Goal: Task Accomplishment & Management: Manage account settings

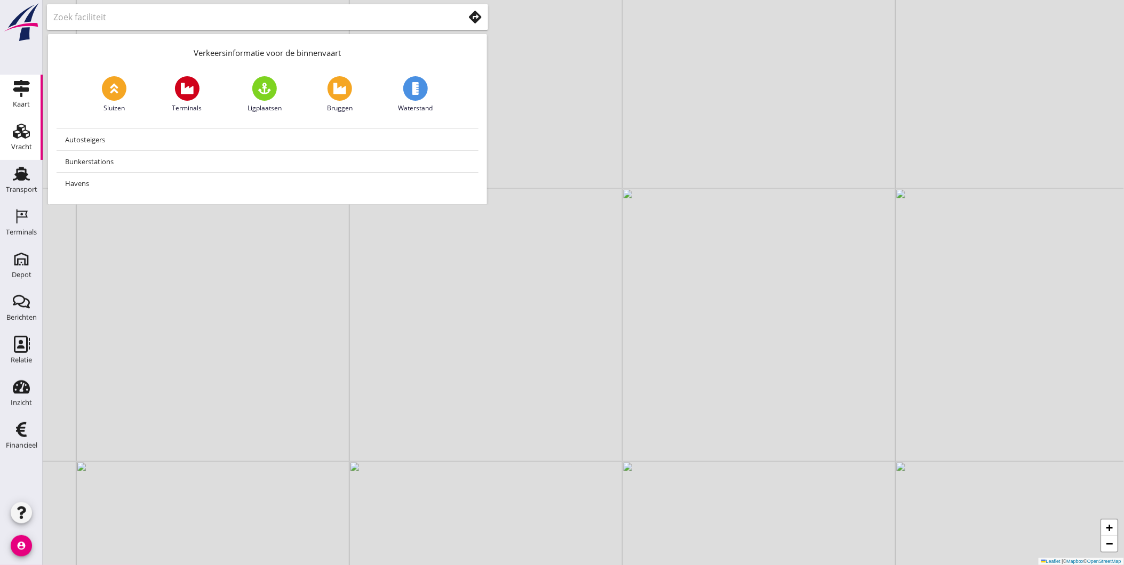
click at [27, 140] on div "Vracht" at bounding box center [21, 147] width 21 height 15
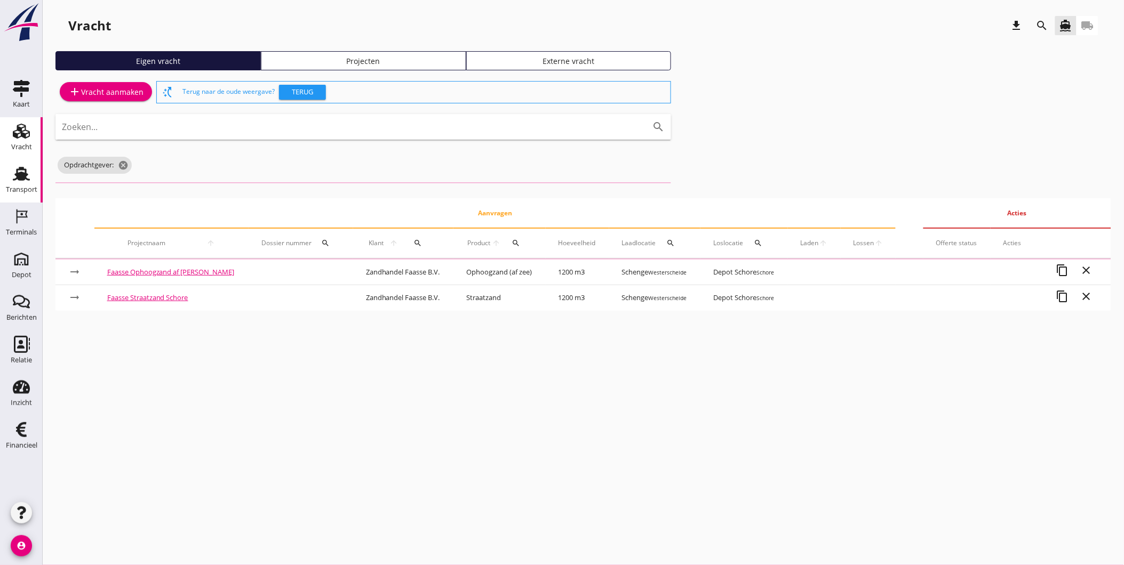
click at [23, 182] on div "Transport" at bounding box center [21, 189] width 31 height 15
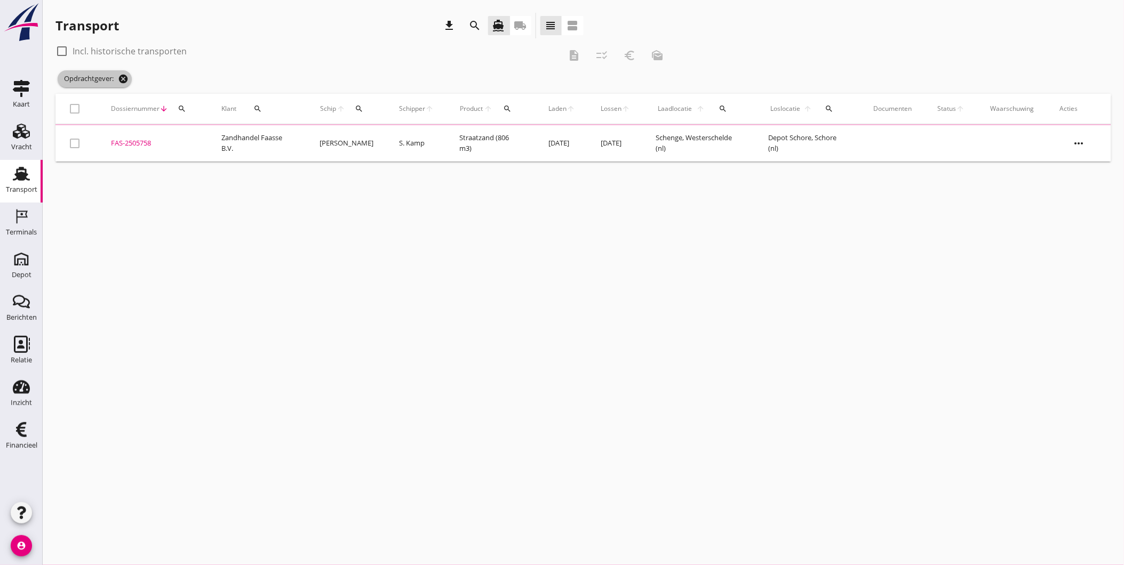
click at [124, 76] on icon "cancel" at bounding box center [123, 79] width 11 height 11
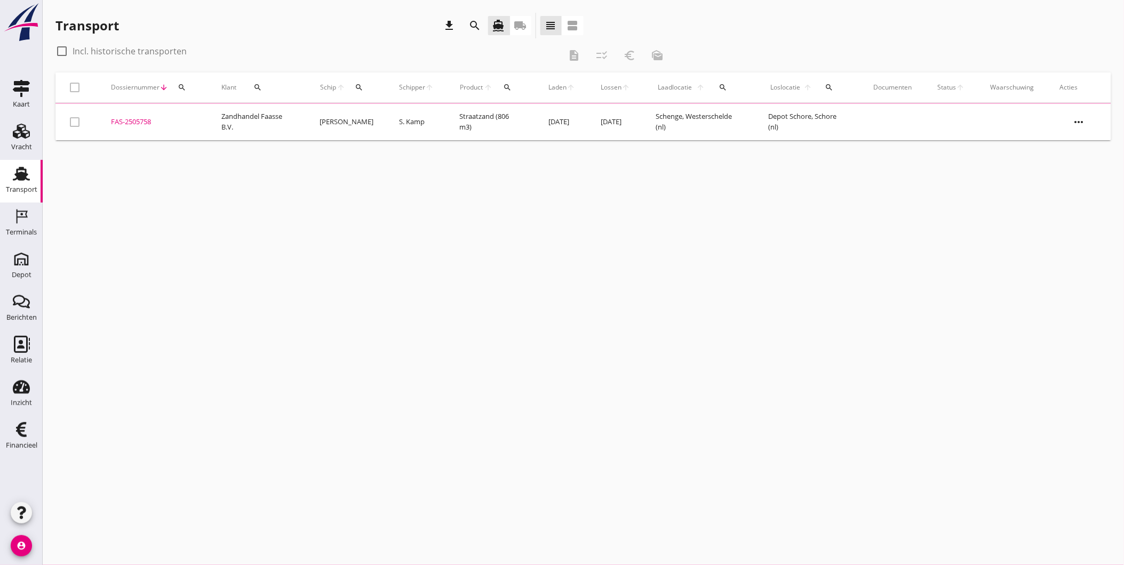
click at [473, 25] on icon "search" at bounding box center [475, 25] width 13 height 13
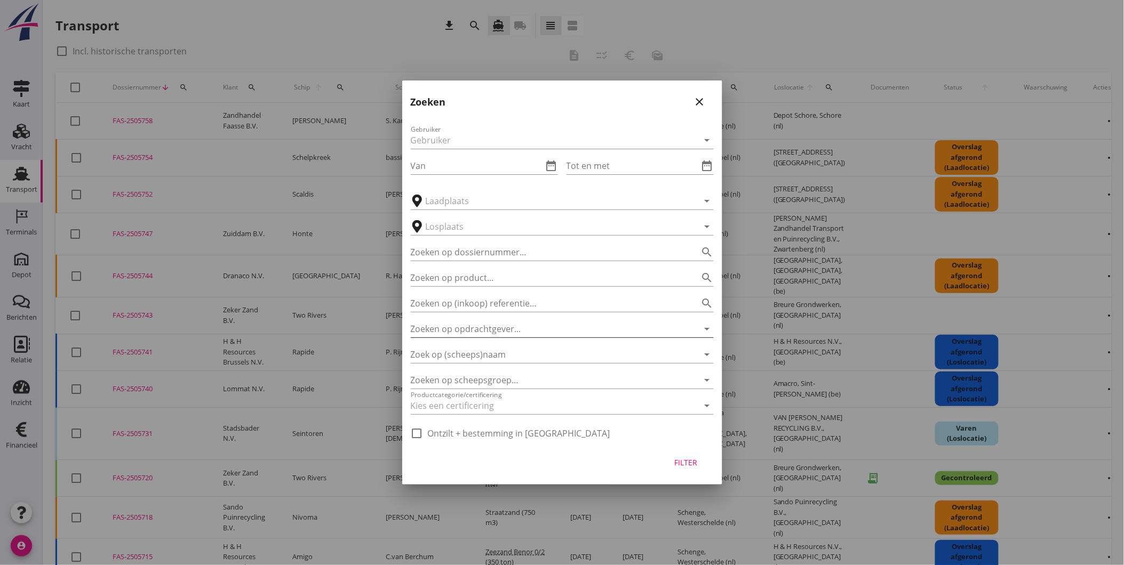
click at [503, 327] on input "Zoeken op opdrachtgever..." at bounding box center [547, 329] width 273 height 17
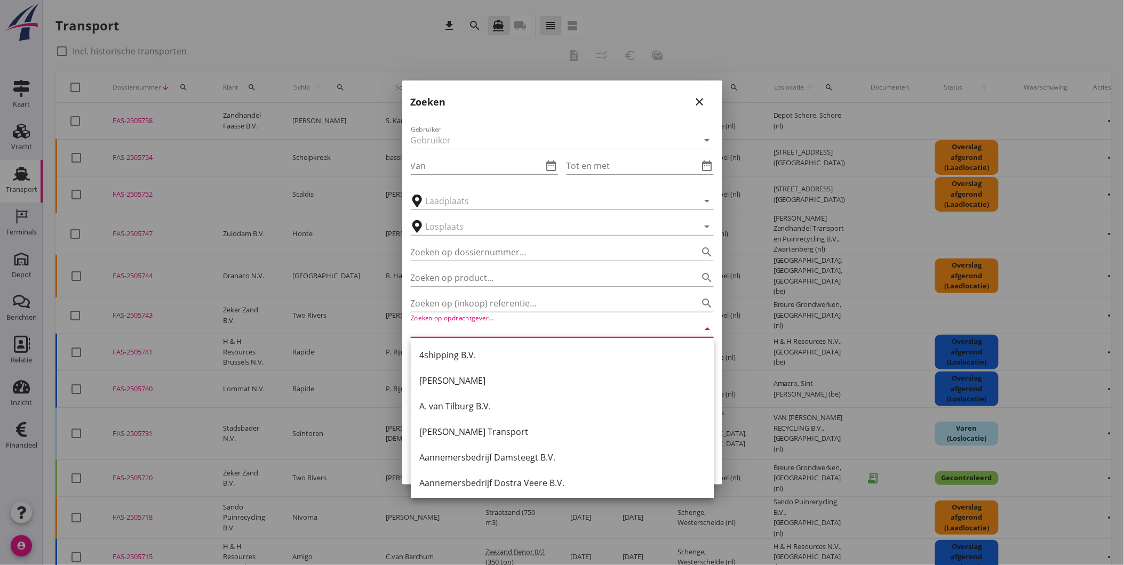
click at [703, 95] on icon "close" at bounding box center [699, 101] width 13 height 13
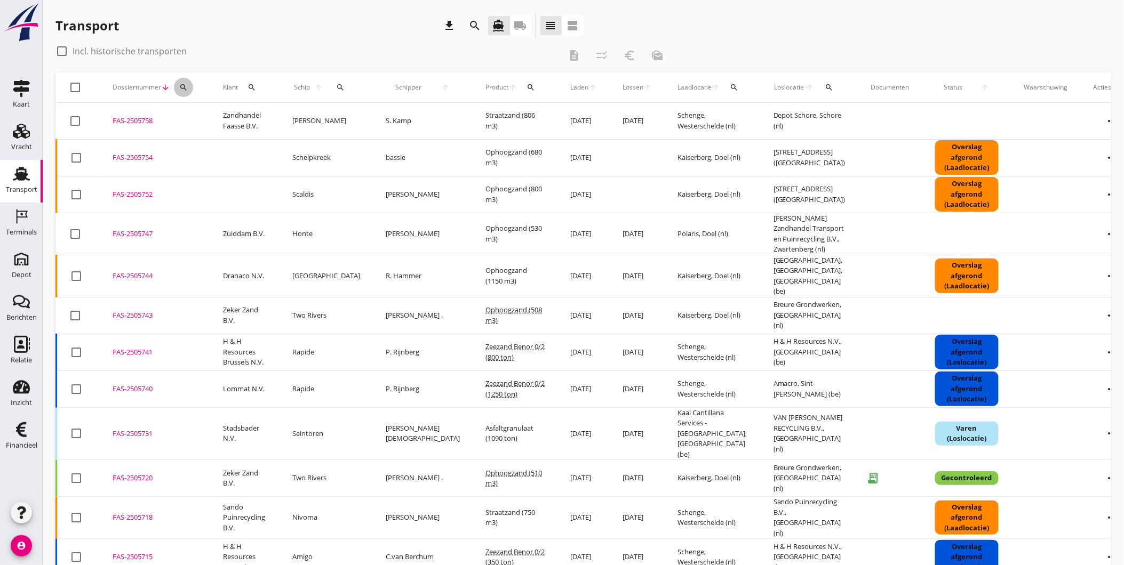
click at [177, 87] on div "search" at bounding box center [183, 87] width 19 height 9
click at [276, 118] on input "Zoeken op dossiernummer..." at bounding box center [233, 118] width 111 height 17
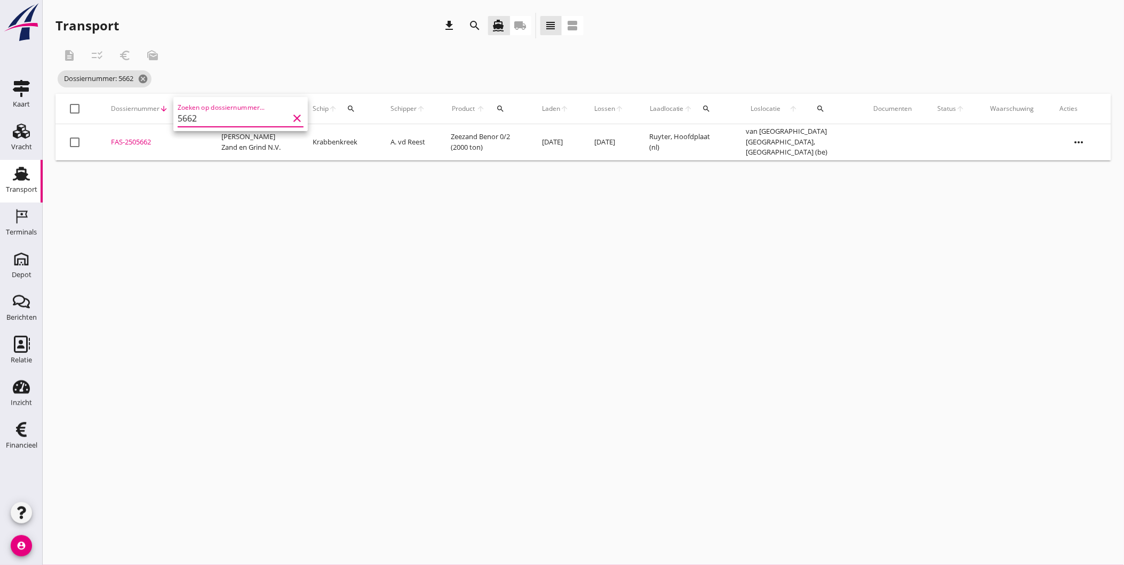
type input "5662"
drag, startPoint x: 155, startPoint y: 141, endPoint x: 226, endPoint y: 246, distance: 127.1
click at [226, 246] on div "cancel You are impersonating another user. Transport download search directions…" at bounding box center [583, 282] width 1081 height 565
drag, startPoint x: 226, startPoint y: 246, endPoint x: 214, endPoint y: 230, distance: 20.2
click at [214, 230] on div "cancel You are impersonating another user. Transport download search directions…" at bounding box center [583, 282] width 1081 height 565
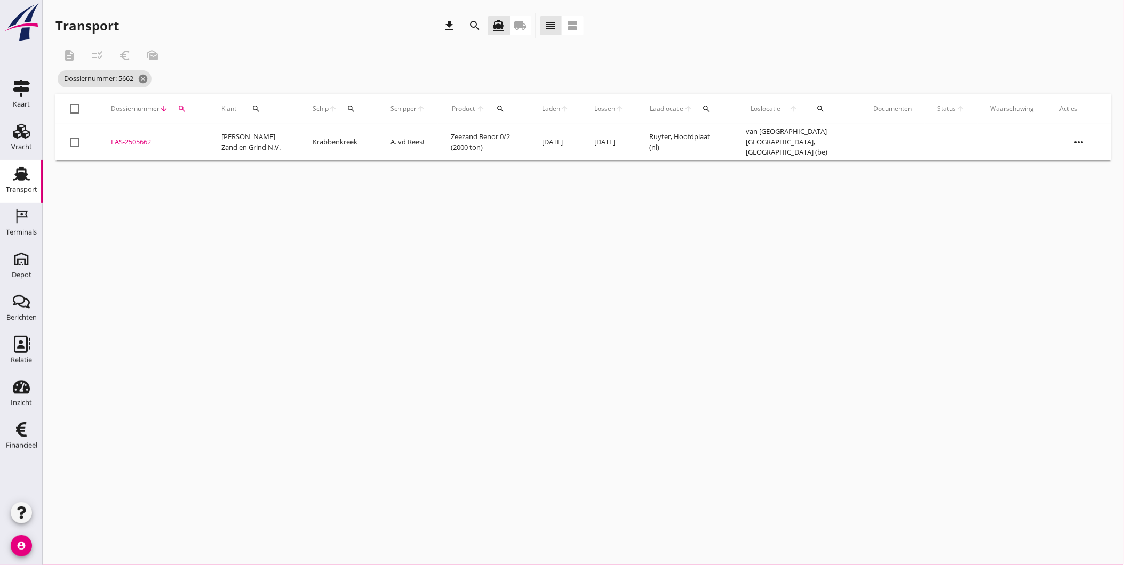
click at [126, 141] on div "FAS-2505662" at bounding box center [153, 142] width 85 height 11
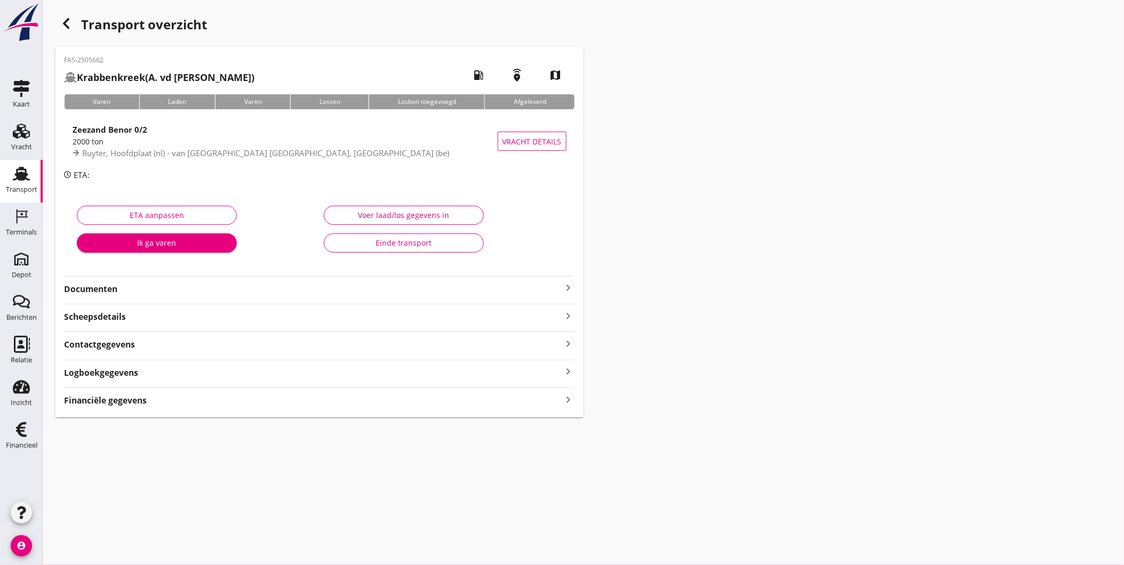
click at [64, 22] on use "button" at bounding box center [66, 23] width 6 height 11
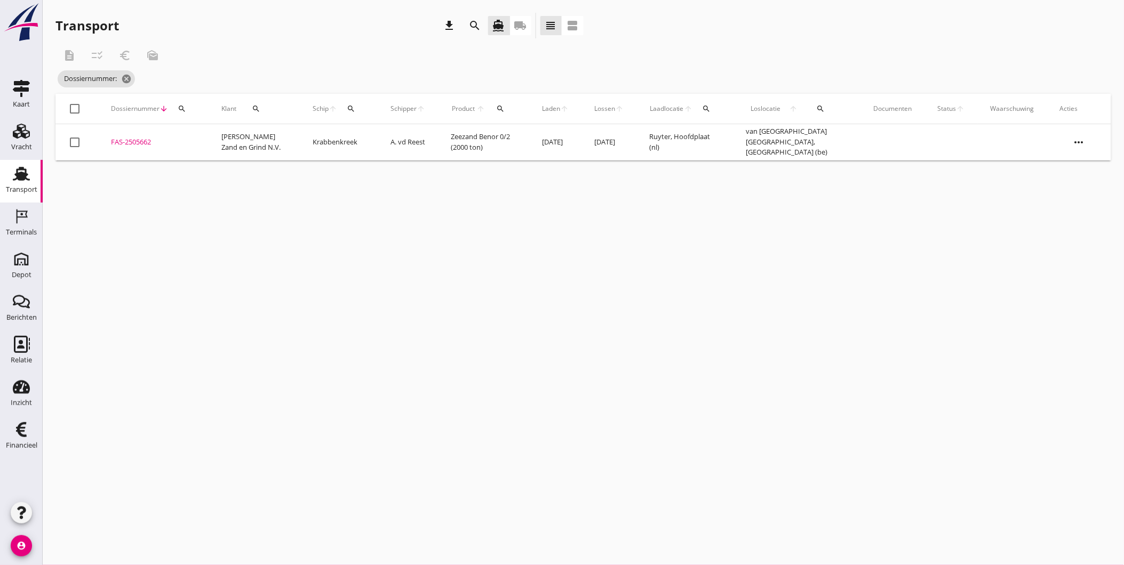
click at [1082, 145] on icon "more_horiz" at bounding box center [1079, 142] width 30 height 30
click at [1089, 249] on div "Schip wijzigen" at bounding box center [1072, 250] width 76 height 13
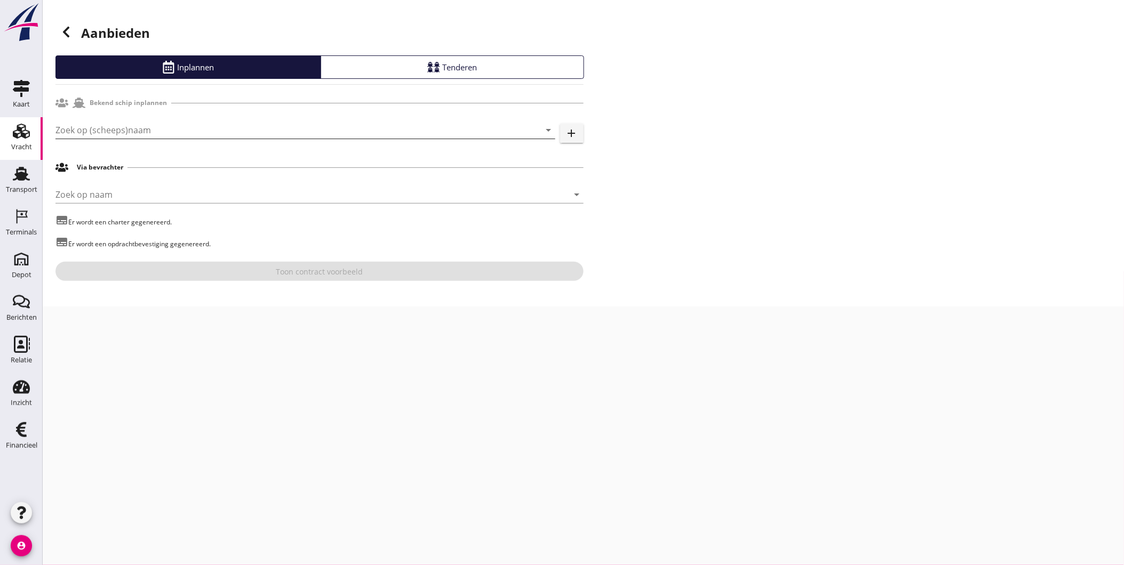
click at [121, 134] on input "Zoek op (scheeps)naam" at bounding box center [290, 130] width 470 height 17
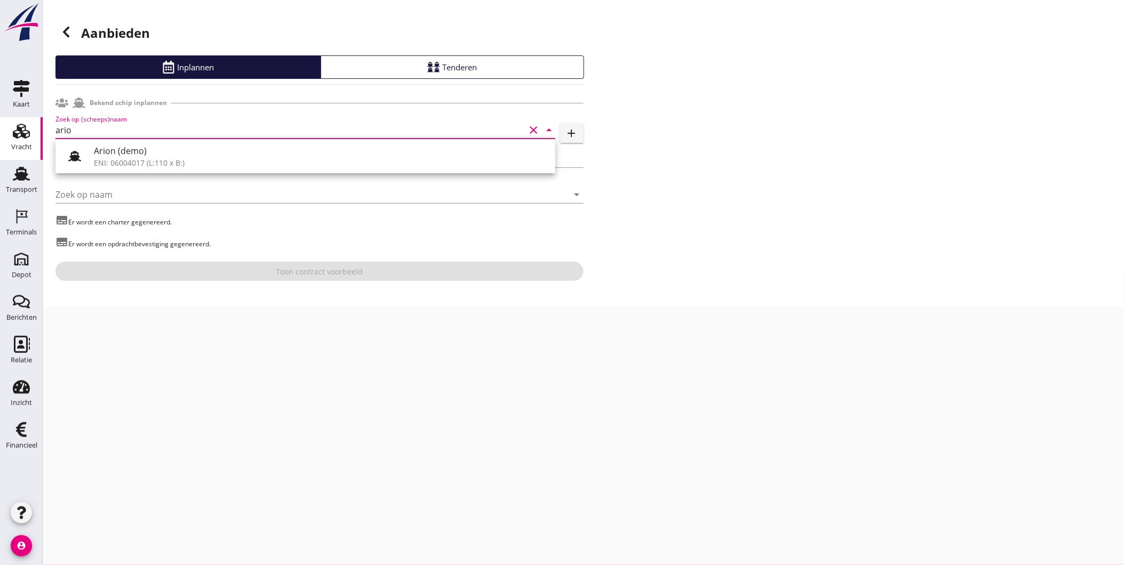
click at [91, 130] on input "ario" at bounding box center [290, 130] width 470 height 17
click at [184, 127] on input "ario" at bounding box center [290, 130] width 470 height 17
drag, startPoint x: 184, startPoint y: 127, endPoint x: 120, endPoint y: 133, distance: 64.3
click at [124, 133] on input "ario" at bounding box center [290, 130] width 470 height 17
click at [132, 155] on div "Adio" at bounding box center [320, 151] width 453 height 13
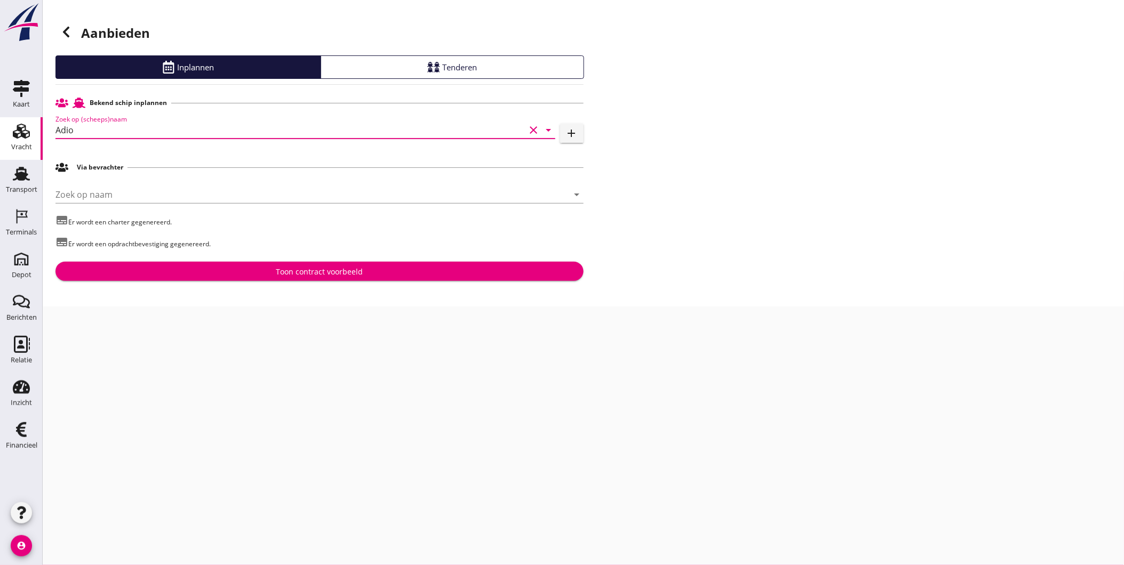
type input "Adio"
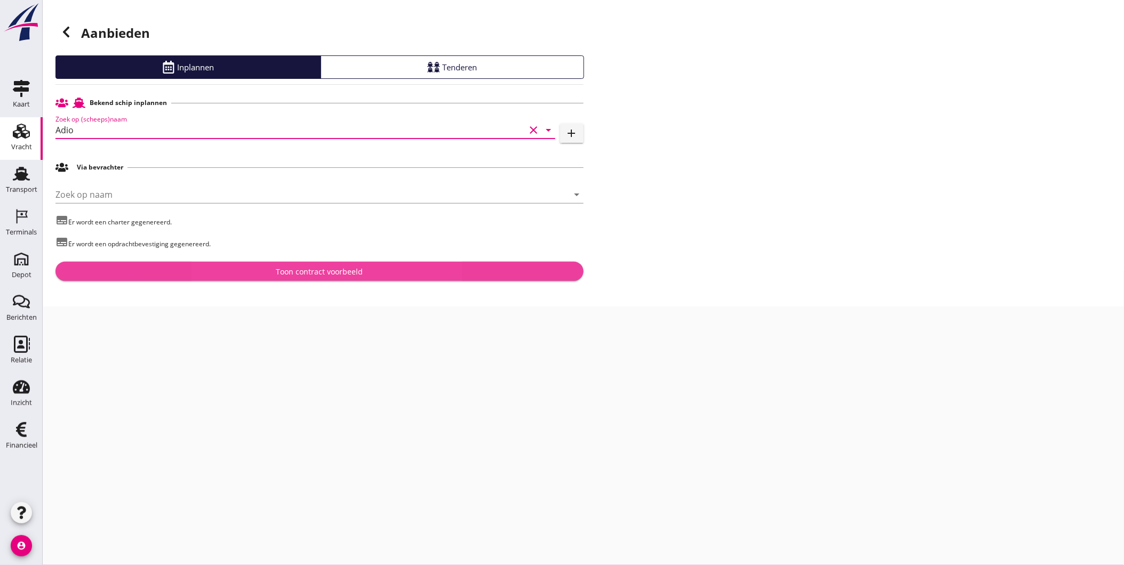
click at [236, 267] on div "Toon contract voorbeeld" at bounding box center [319, 271] width 511 height 11
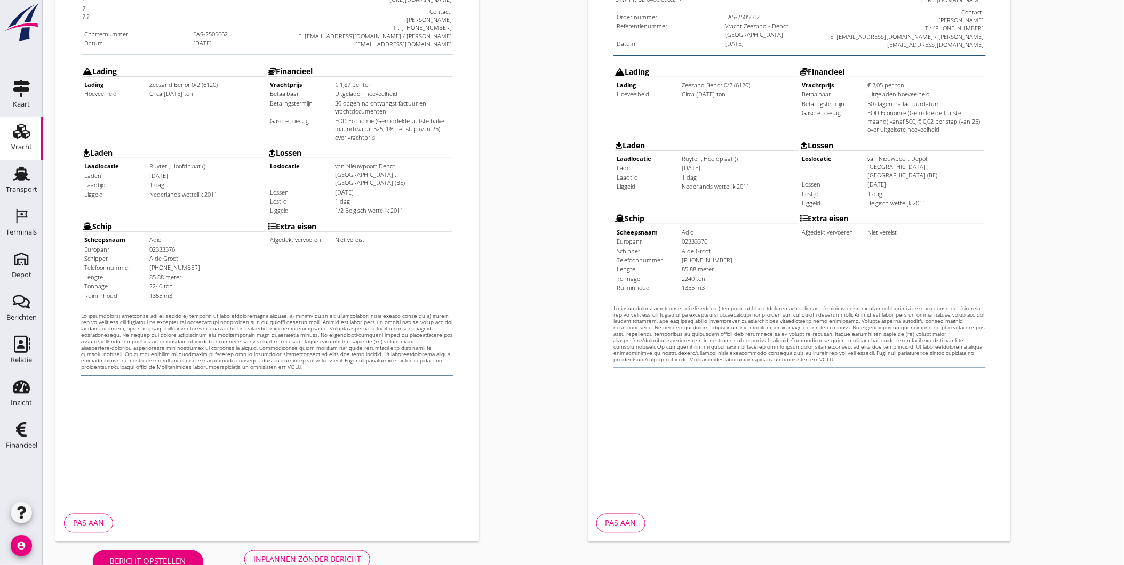
scroll to position [224, 0]
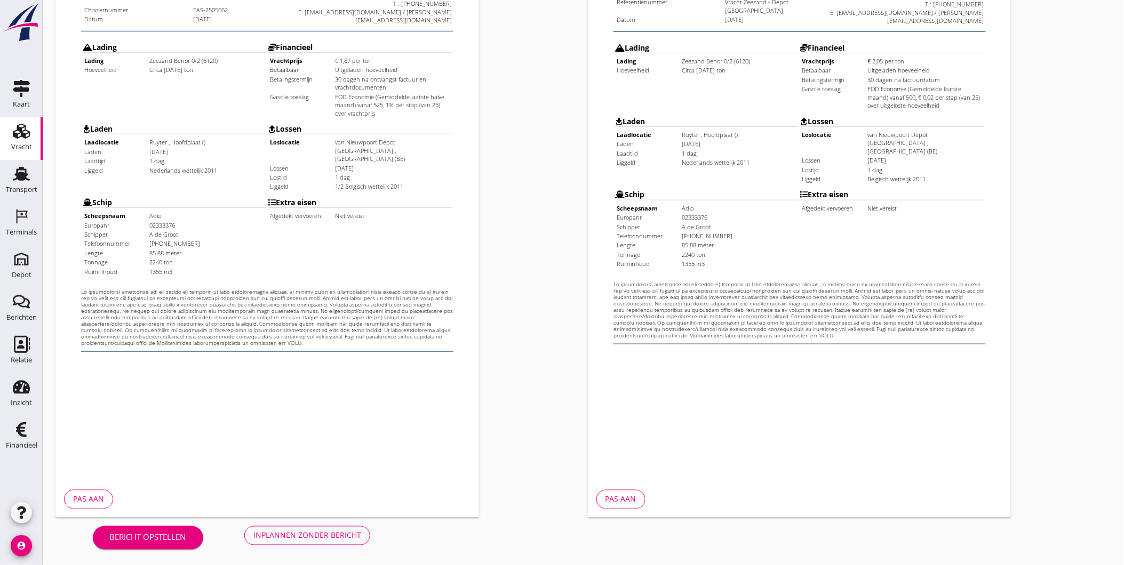
click at [323, 536] on div "Inplannen zonder bericht" at bounding box center [307, 535] width 108 height 11
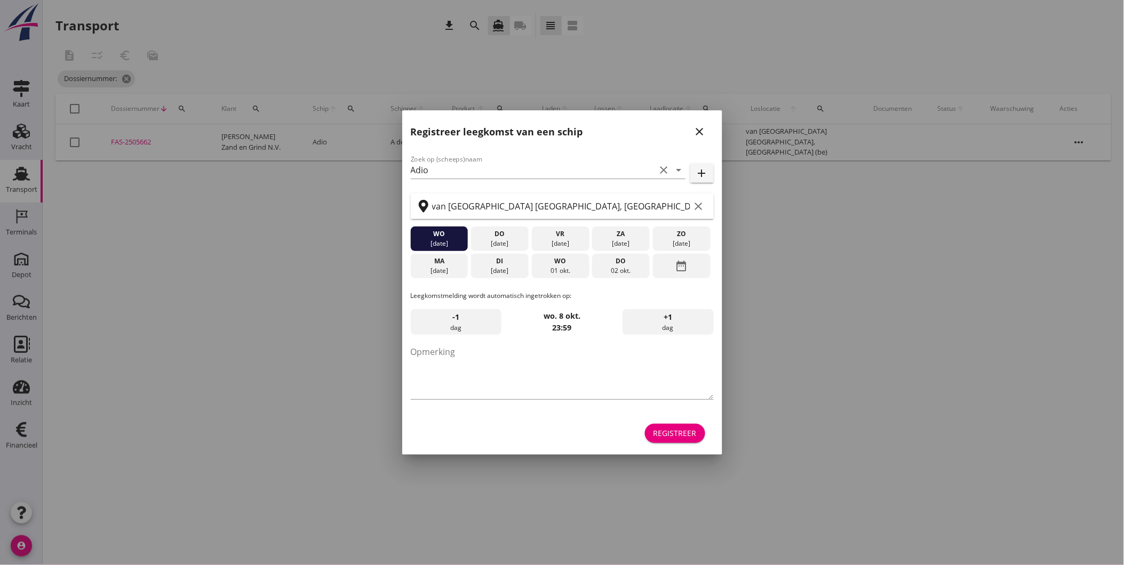
click at [697, 134] on icon "close" at bounding box center [699, 131] width 13 height 13
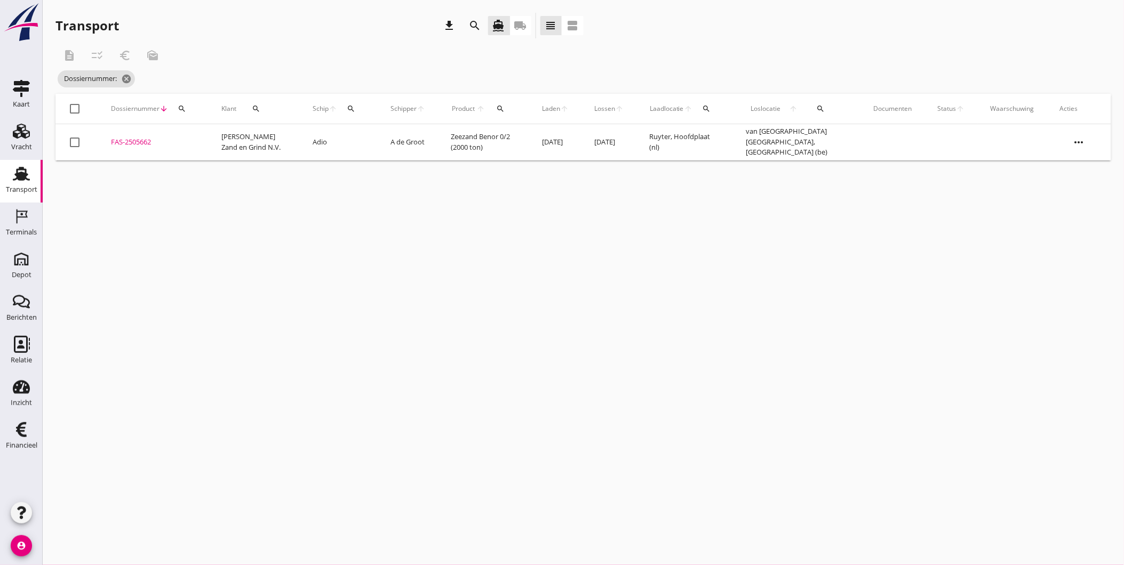
click at [137, 141] on div "FAS-2505662" at bounding box center [153, 142] width 85 height 11
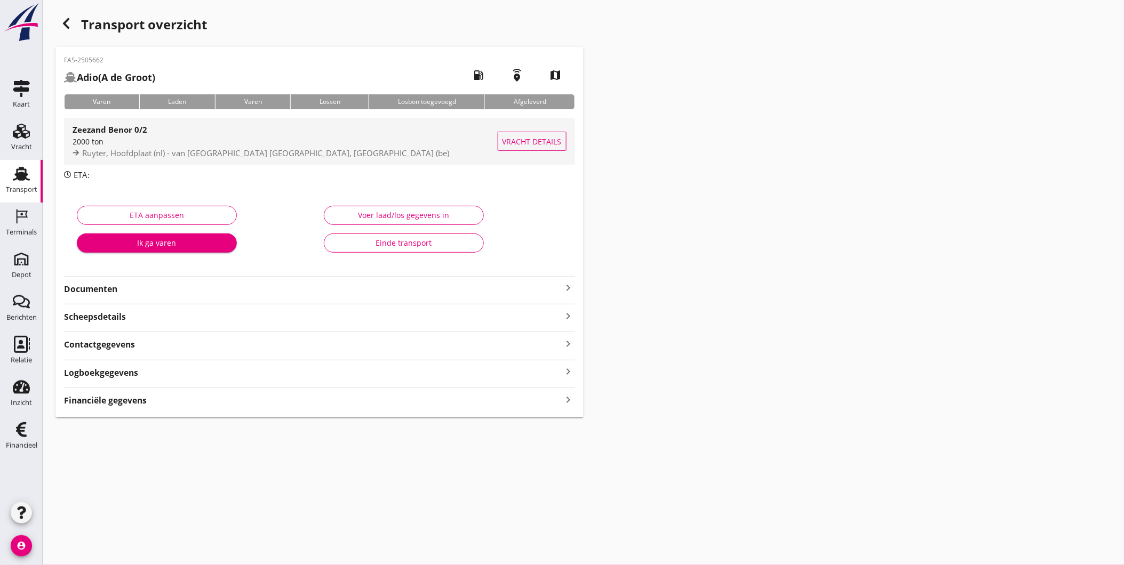
click at [178, 143] on div "2000 ton" at bounding box center [285, 141] width 425 height 11
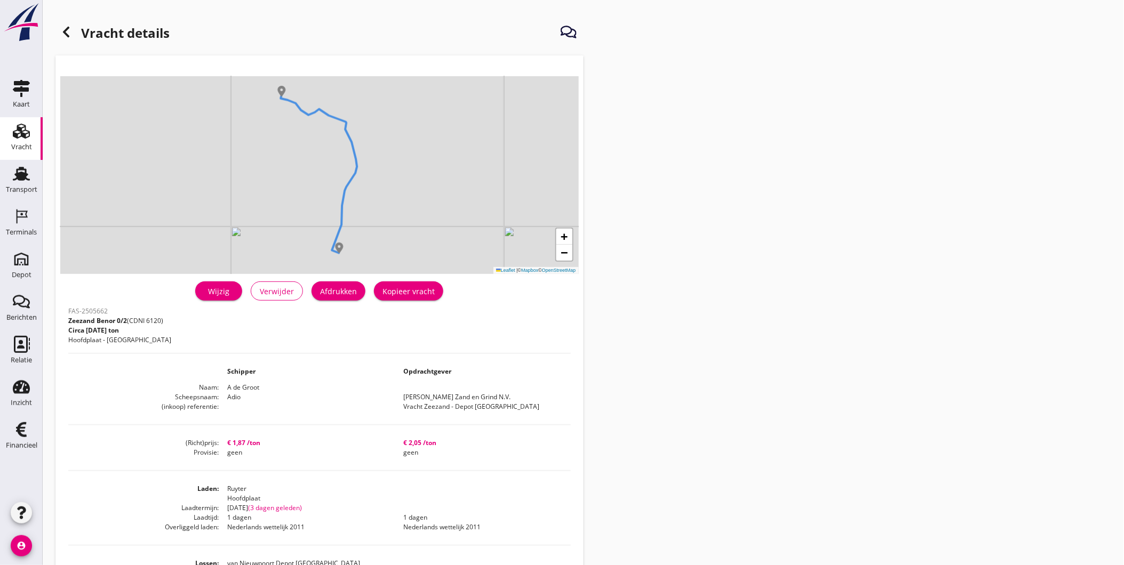
click at [226, 286] on div "Wijzig" at bounding box center [219, 291] width 30 height 11
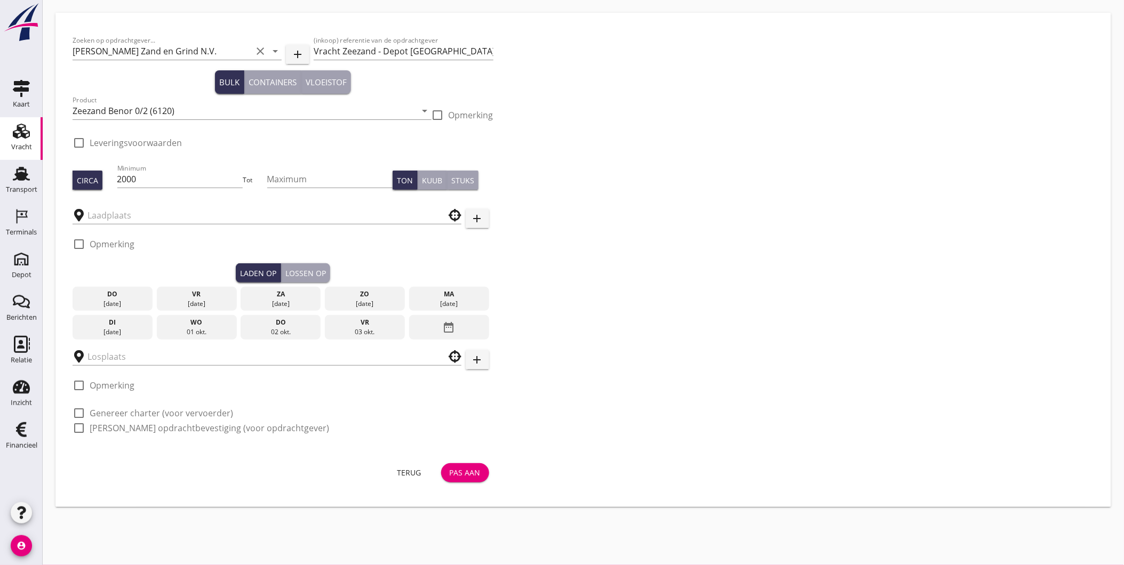
type input "Ruyter"
type input "van Nieuwpoort Depot [GEOGRAPHIC_DATA]"
checkbox input "true"
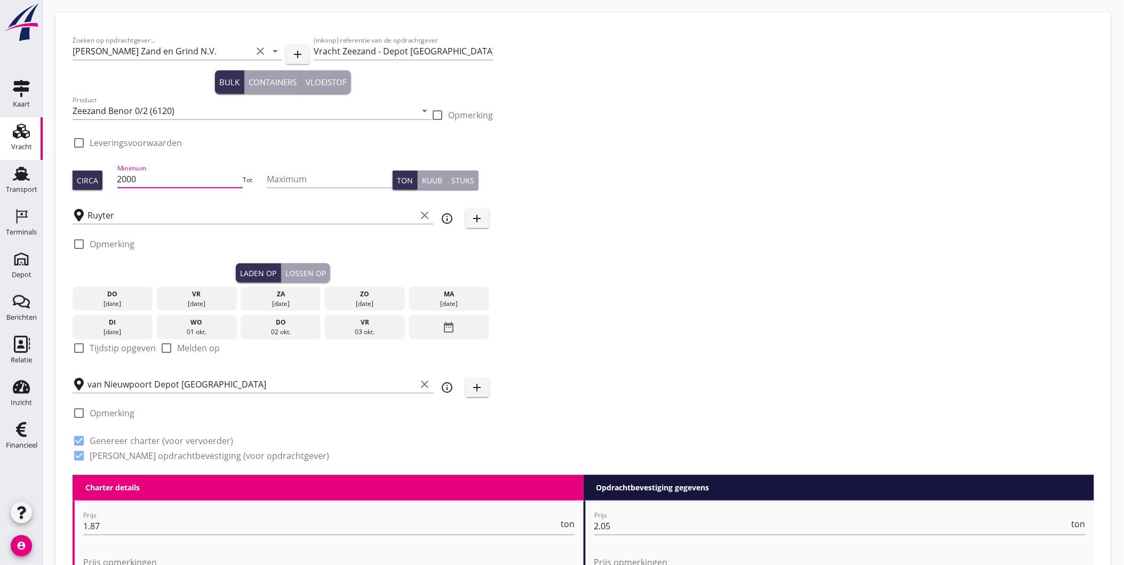
drag, startPoint x: 185, startPoint y: 180, endPoint x: 94, endPoint y: 195, distance: 91.9
click at [98, 190] on div "Circa Minimum 2000 Tot Maximum Ton Kuub Stuks" at bounding box center [283, 180] width 421 height 36
type input "3"
type input "2350"
click at [217, 301] on div "[DATE]" at bounding box center [196, 304] width 75 height 10
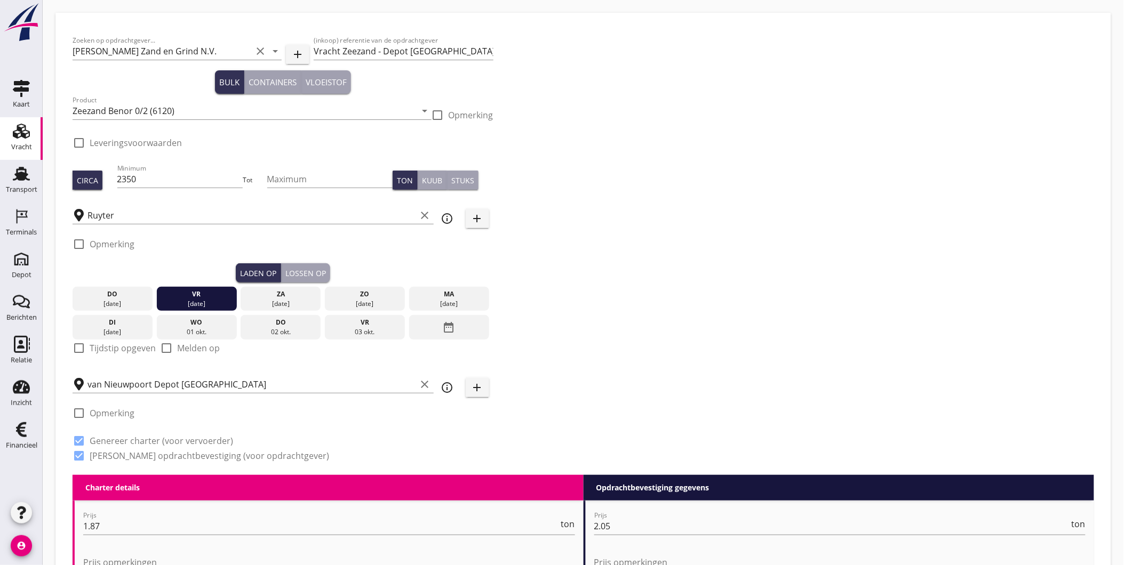
drag, startPoint x: 298, startPoint y: 273, endPoint x: 293, endPoint y: 277, distance: 6.0
click at [294, 277] on div "Lossen op" at bounding box center [305, 273] width 41 height 11
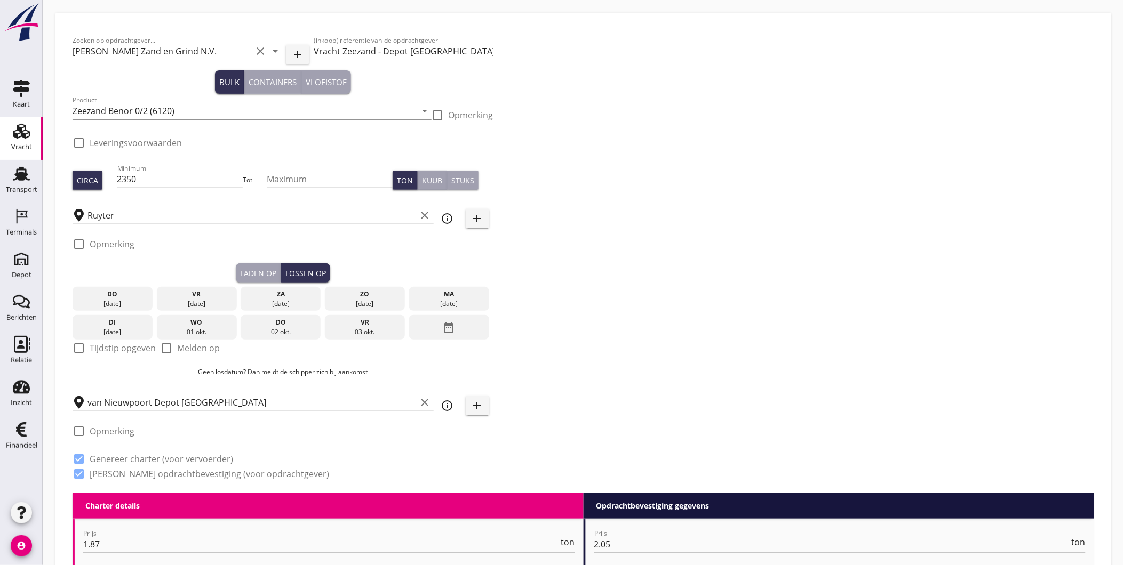
click at [440, 298] on div "ma" at bounding box center [449, 295] width 75 height 10
click at [254, 269] on div "Laden op" at bounding box center [258, 273] width 36 height 11
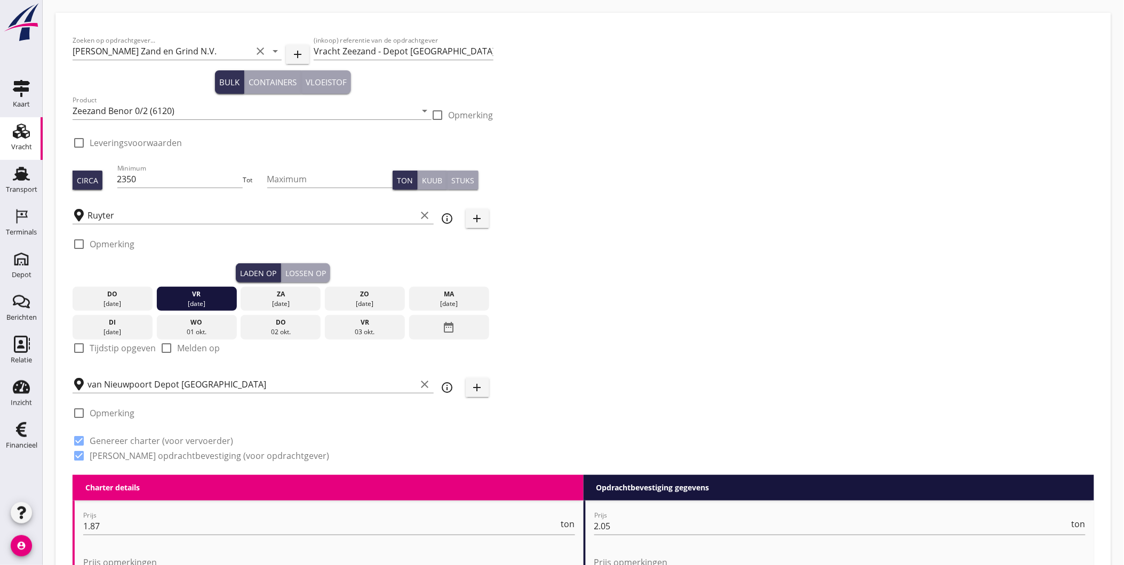
click at [305, 269] on div "Lossen op" at bounding box center [305, 273] width 41 height 11
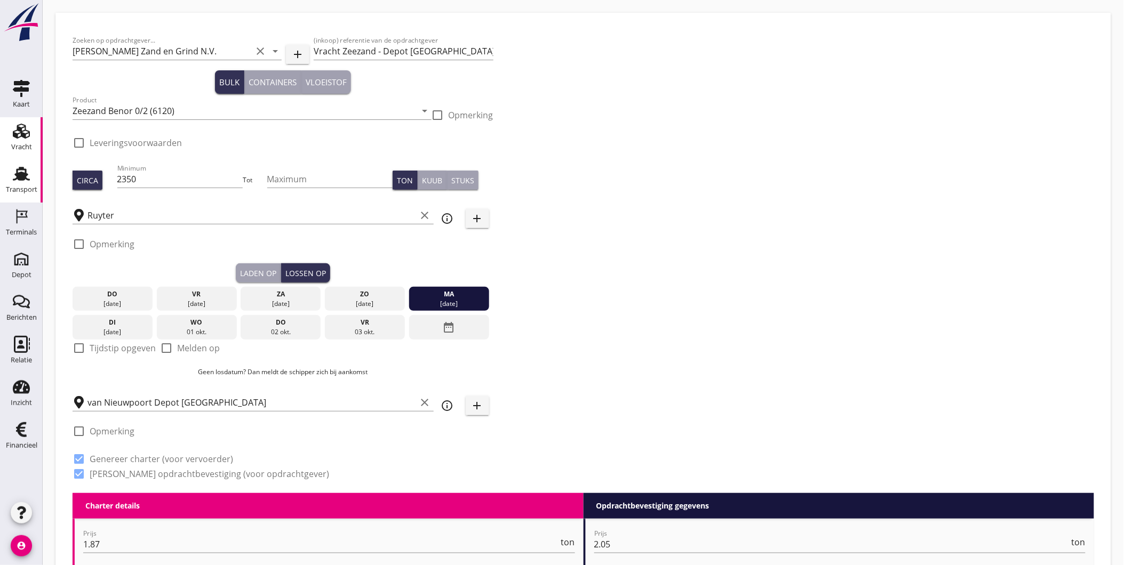
click at [26, 187] on div "Transport" at bounding box center [21, 189] width 31 height 7
click at [274, 50] on icon "arrow_drop_down" at bounding box center [275, 51] width 13 height 13
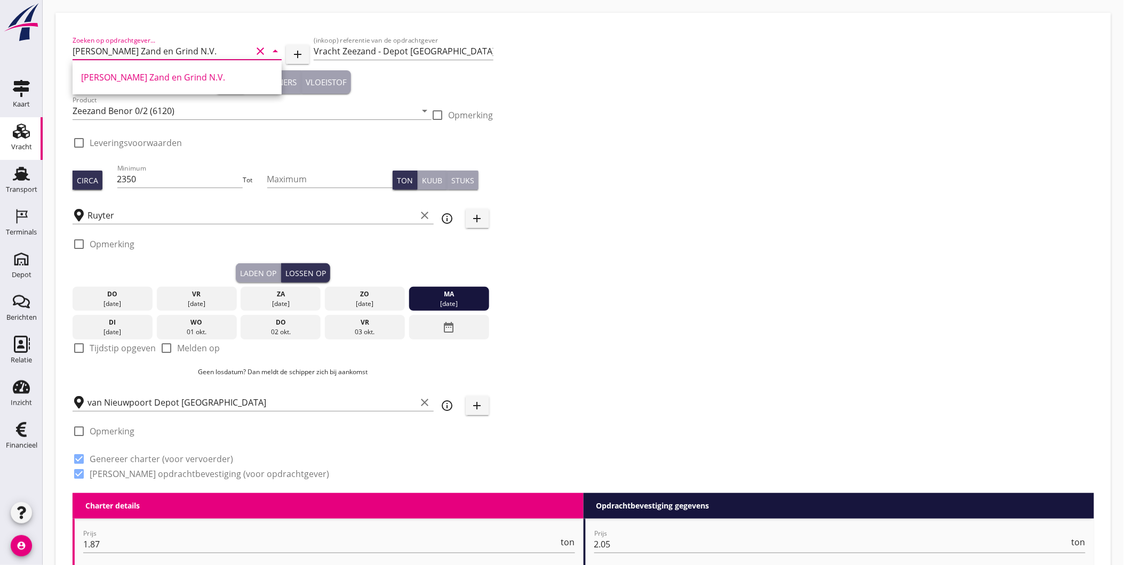
click at [274, 50] on icon "arrow_drop_down" at bounding box center [275, 51] width 13 height 13
click at [433, 46] on input "Vracht Zeezand - Depot [GEOGRAPHIC_DATA]" at bounding box center [403, 51] width 179 height 17
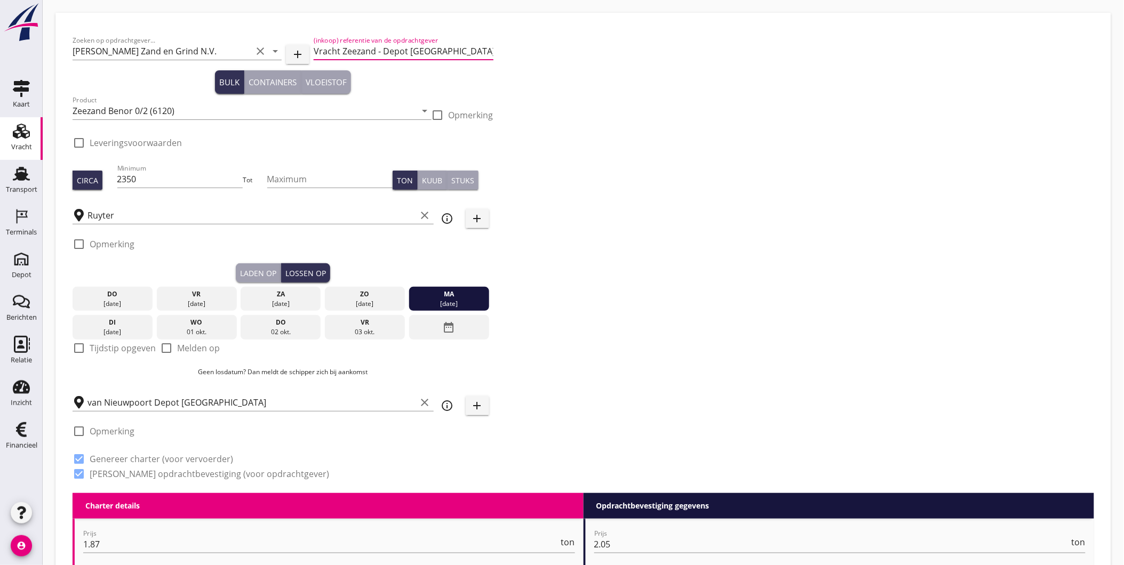
click at [441, 52] on input "Vracht Zeezand - Depot [GEOGRAPHIC_DATA]" at bounding box center [403, 51] width 179 height 17
click at [494, 52] on div "Zoeken op opdrachtgever... Van Nieuwpoort Zand en Grind N.V. clear arrow_drop_d…" at bounding box center [282, 262] width 429 height 464
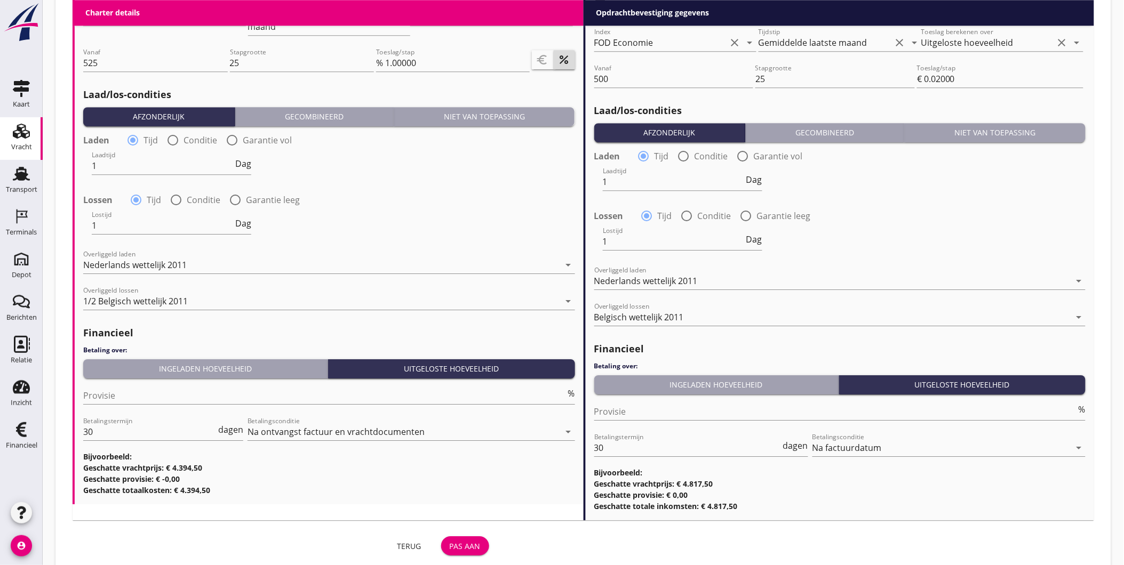
scroll to position [1087, 0]
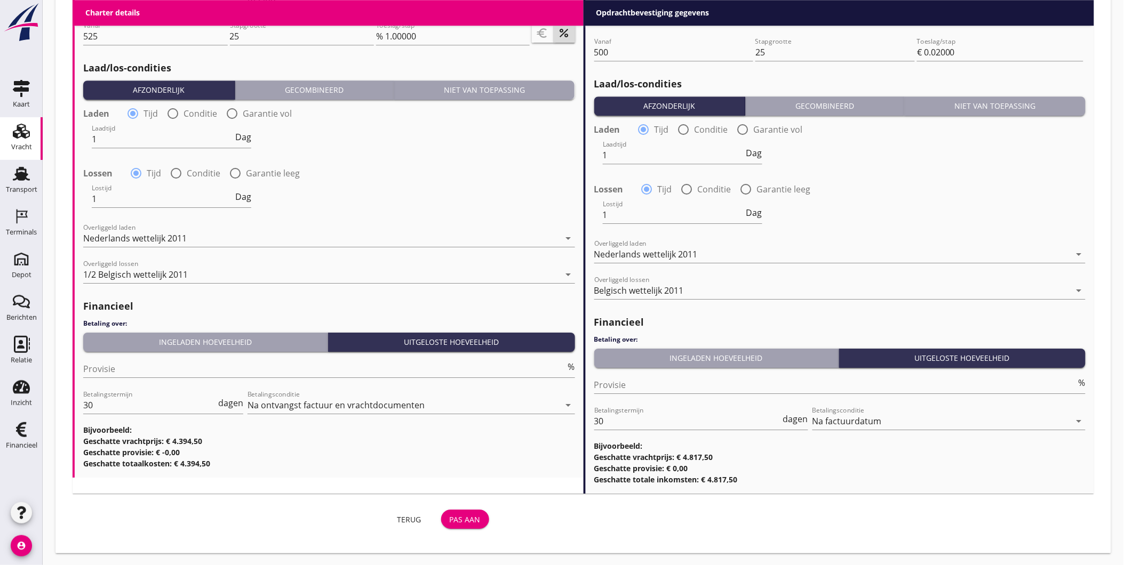
click at [481, 526] on button "Pas aan" at bounding box center [465, 519] width 48 height 19
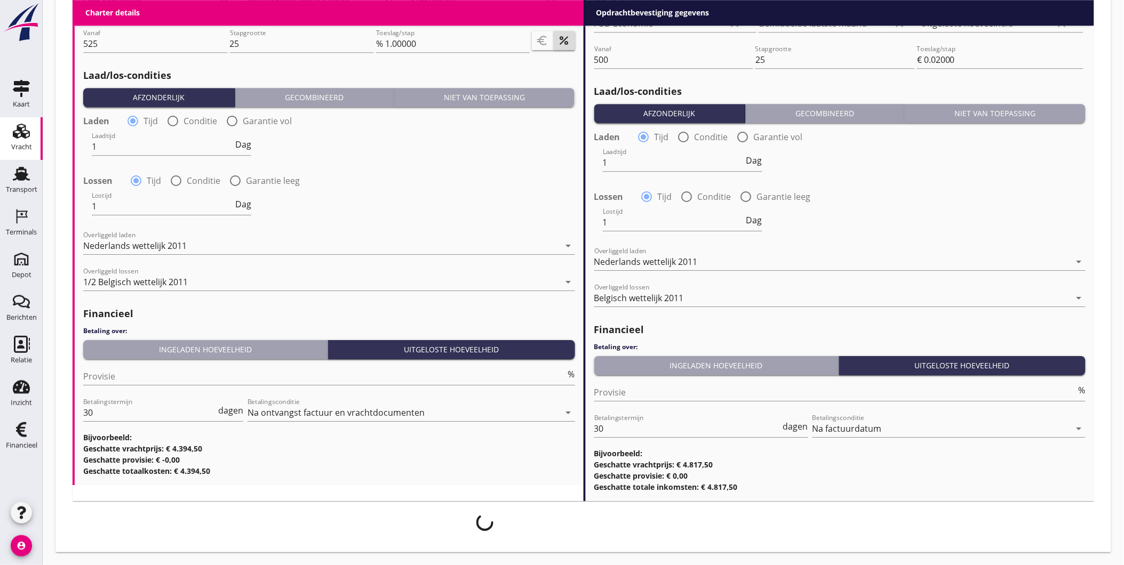
scroll to position [1079, 0]
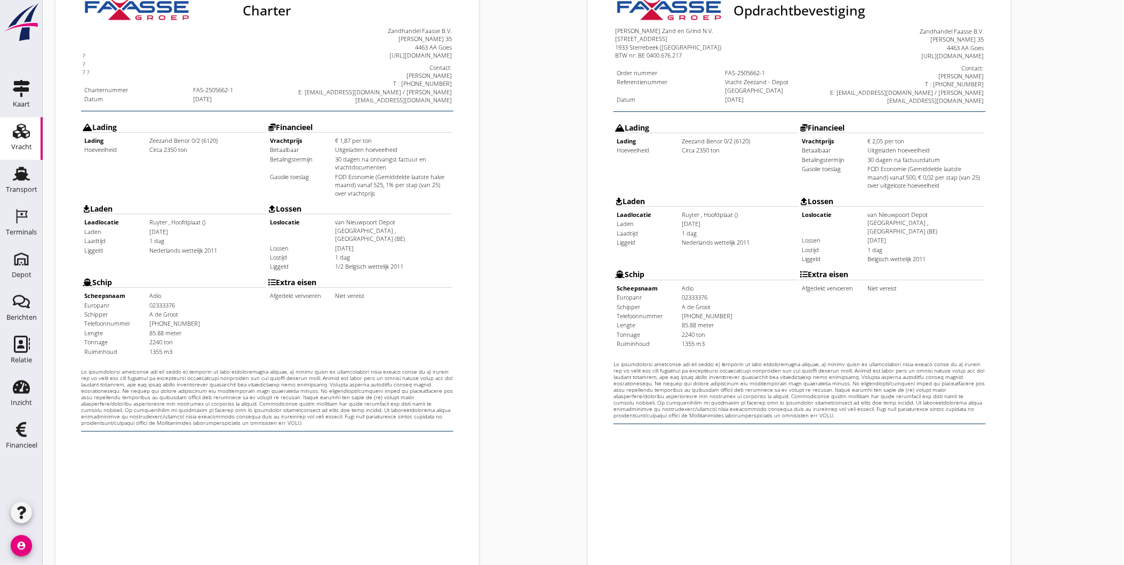
scroll to position [224, 0]
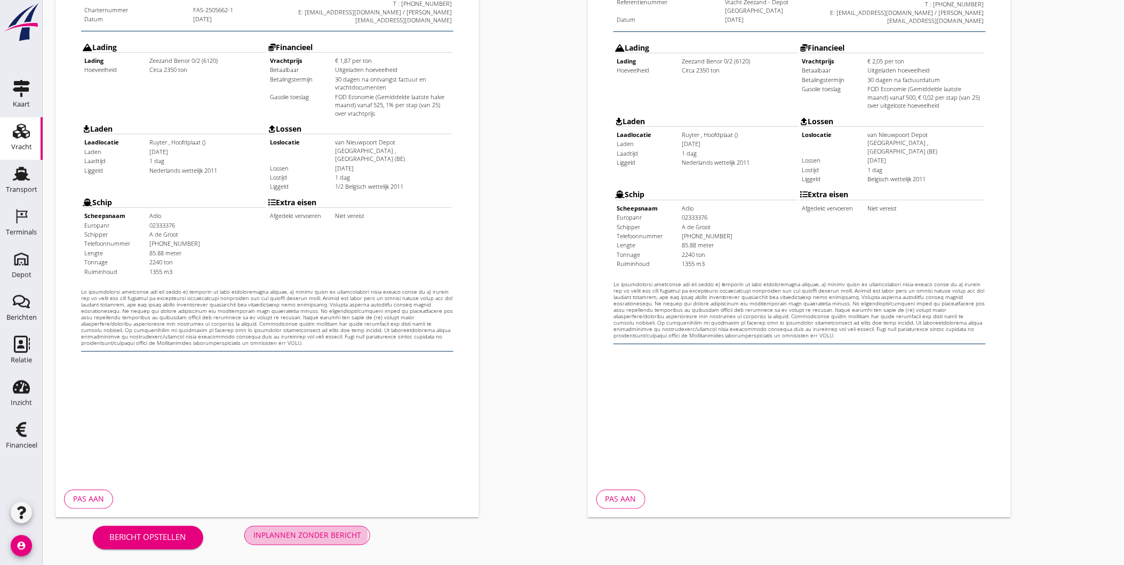
click at [318, 539] on div "Inplannen zonder bericht" at bounding box center [307, 535] width 108 height 11
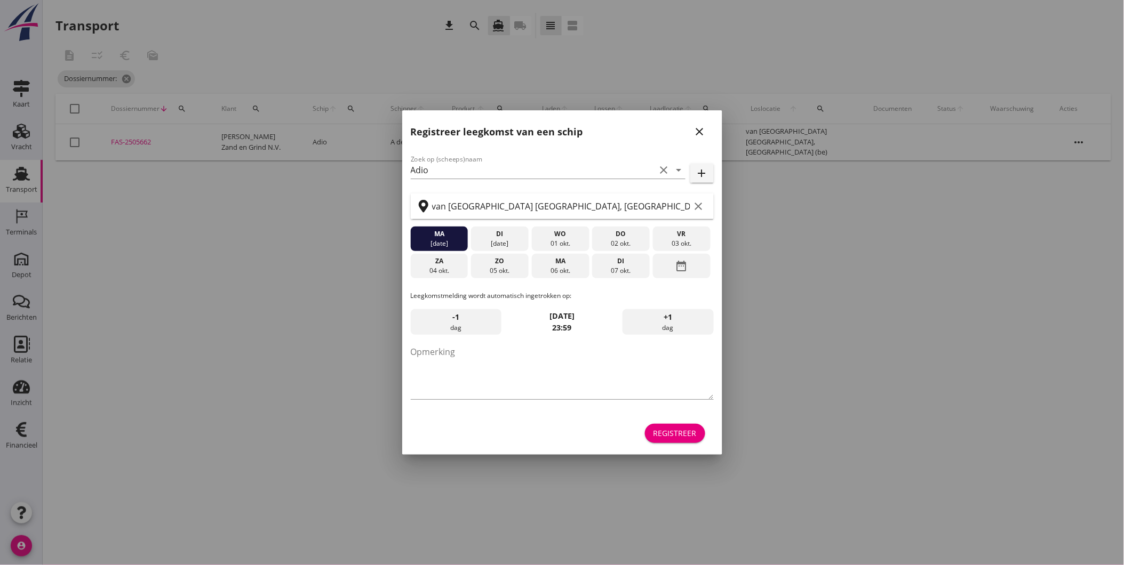
click at [701, 131] on icon "close" at bounding box center [699, 131] width 13 height 13
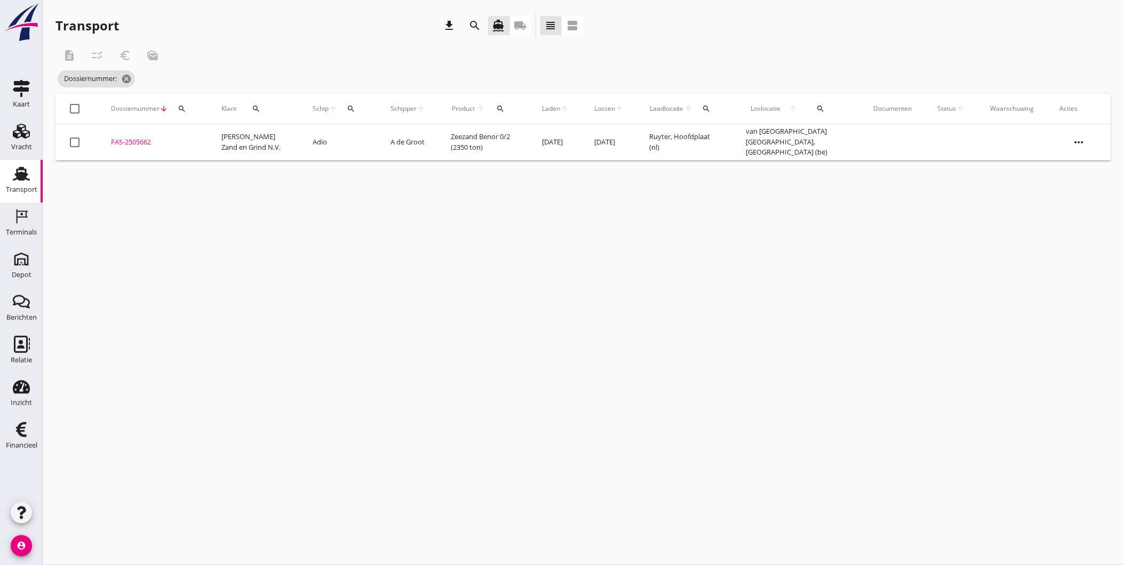
click at [1081, 139] on icon "more_horiz" at bounding box center [1079, 142] width 30 height 30
click at [526, 222] on div "cancel You are impersonating another user. Transport download search directions…" at bounding box center [583, 282] width 1081 height 565
click at [137, 141] on div "FAS-2505662" at bounding box center [153, 142] width 85 height 11
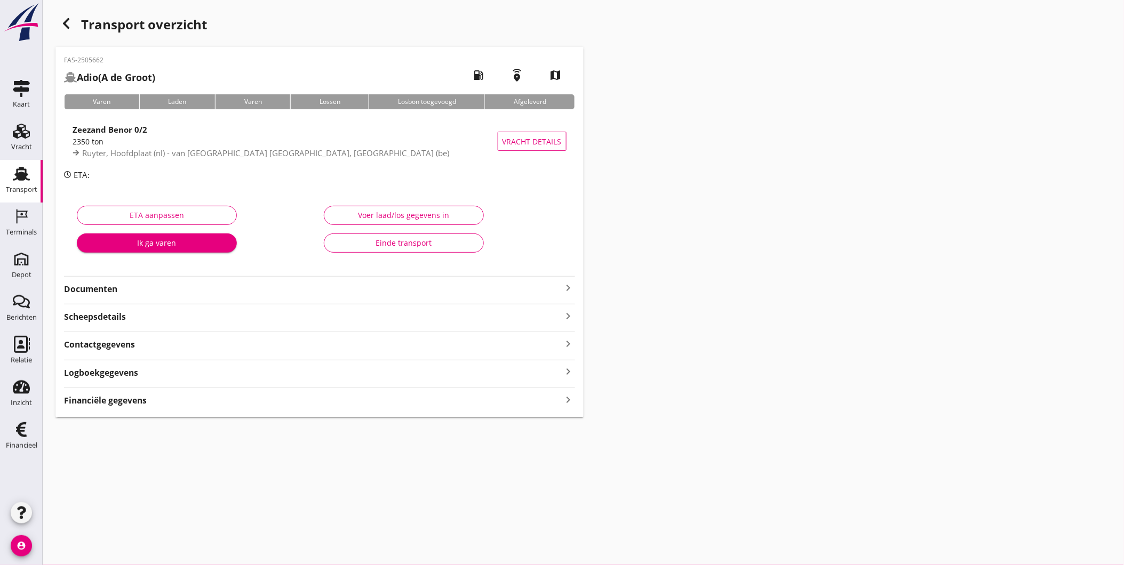
click at [349, 157] on div "Ruyter, Hoofdplaat (nl) - van [GEOGRAPHIC_DATA] [GEOGRAPHIC_DATA], [GEOGRAPHIC_…" at bounding box center [285, 153] width 425 height 12
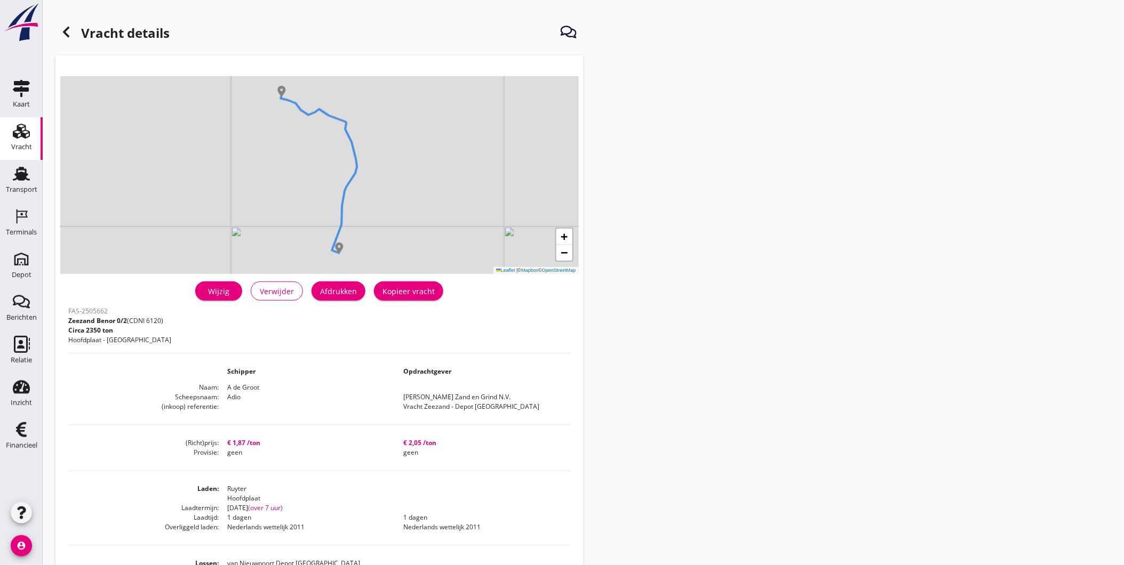
click at [215, 291] on div "Wijzig" at bounding box center [219, 291] width 30 height 11
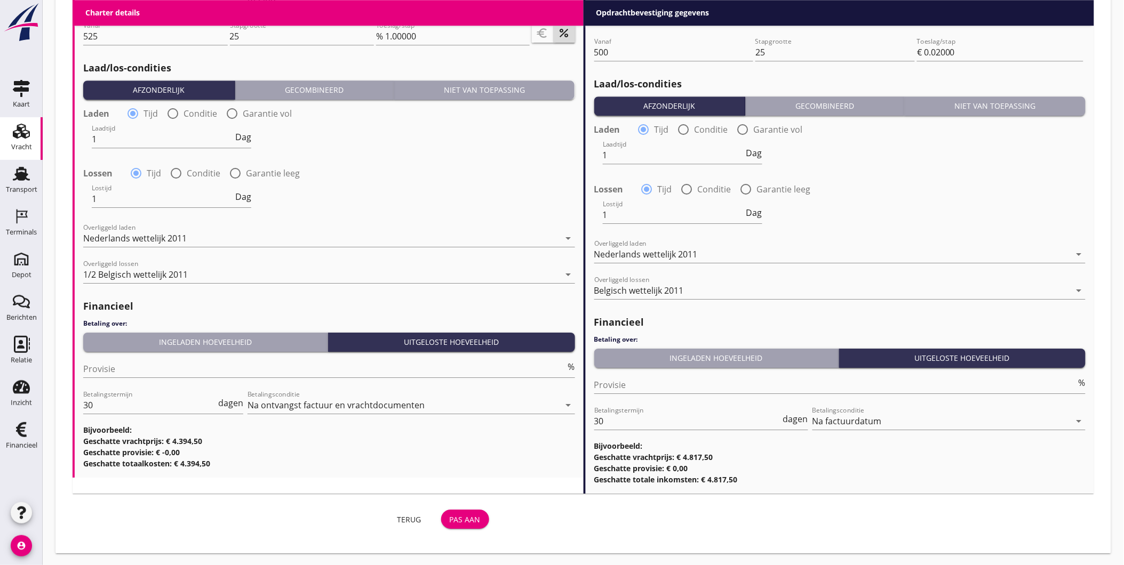
scroll to position [1069, 0]
click at [484, 516] on button "Pas aan" at bounding box center [465, 518] width 48 height 19
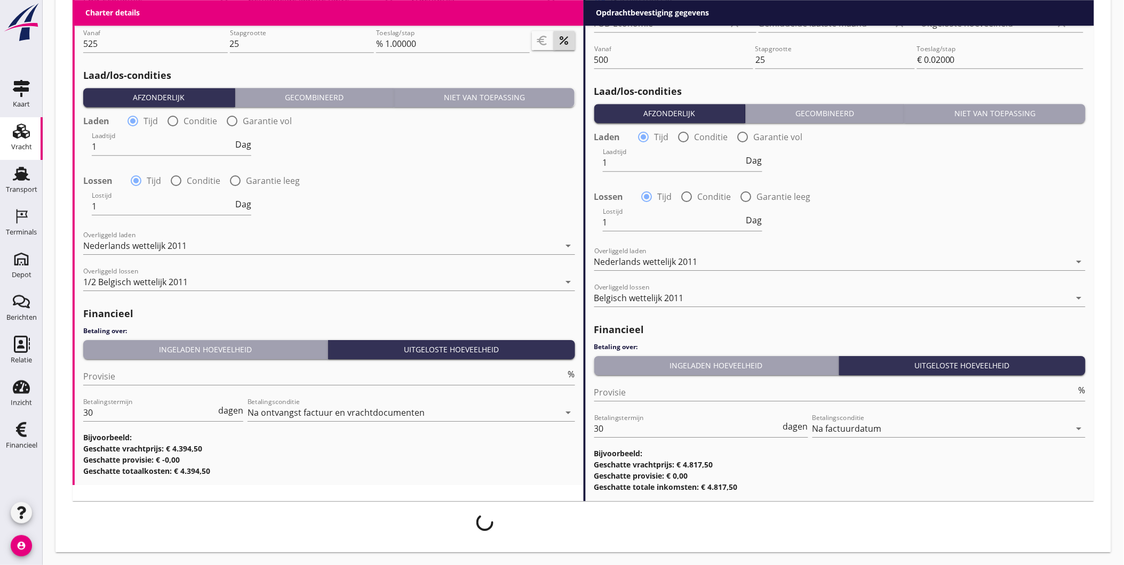
scroll to position [1060, 0]
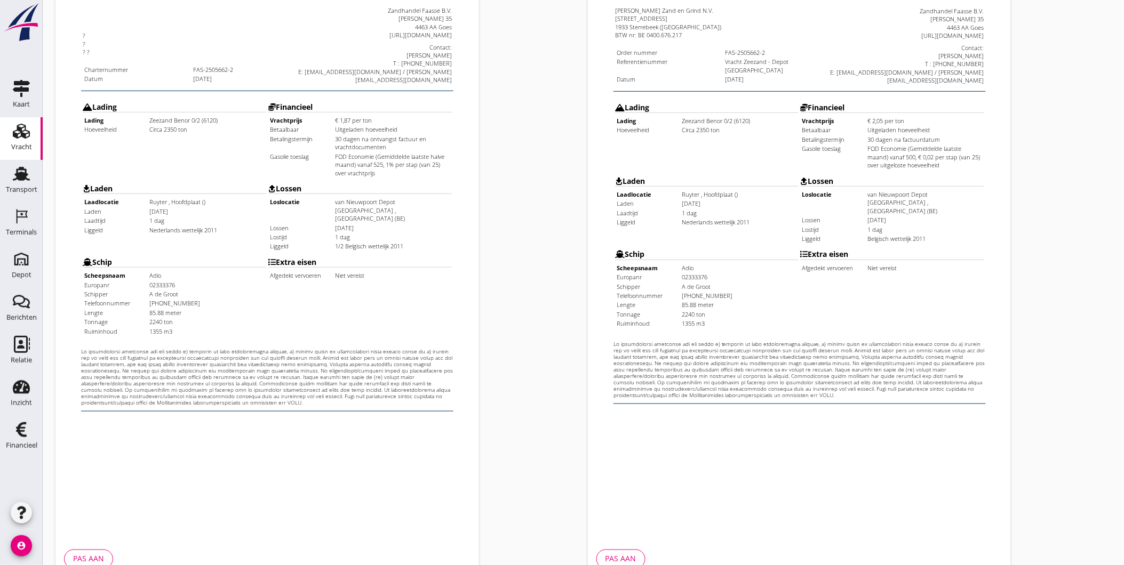
scroll to position [224, 0]
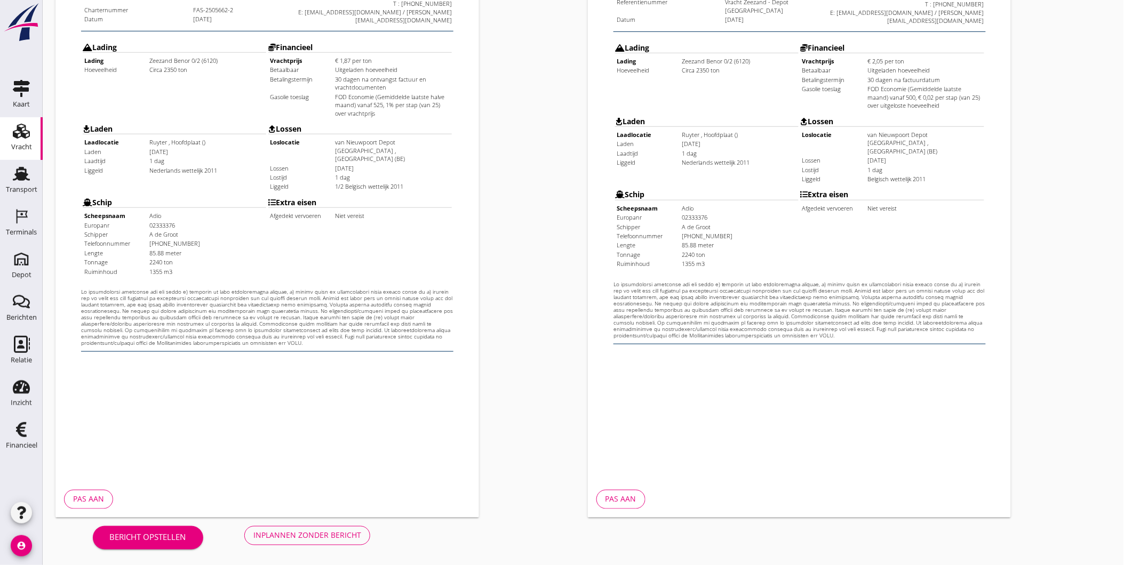
click at [346, 538] on div "Inplannen zonder bericht" at bounding box center [307, 535] width 108 height 11
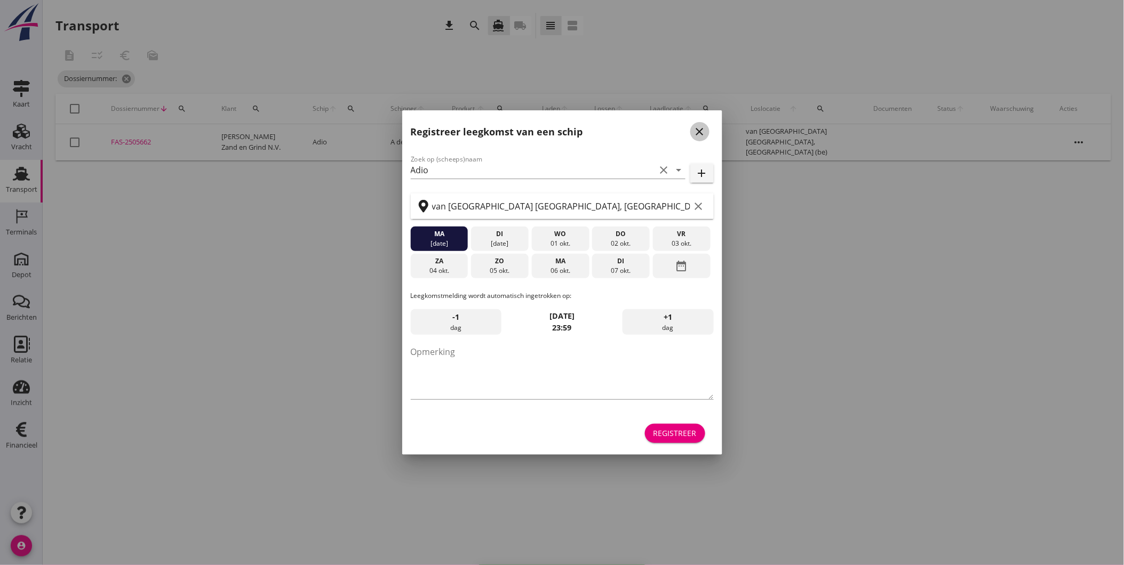
click at [701, 129] on icon "close" at bounding box center [699, 131] width 13 height 13
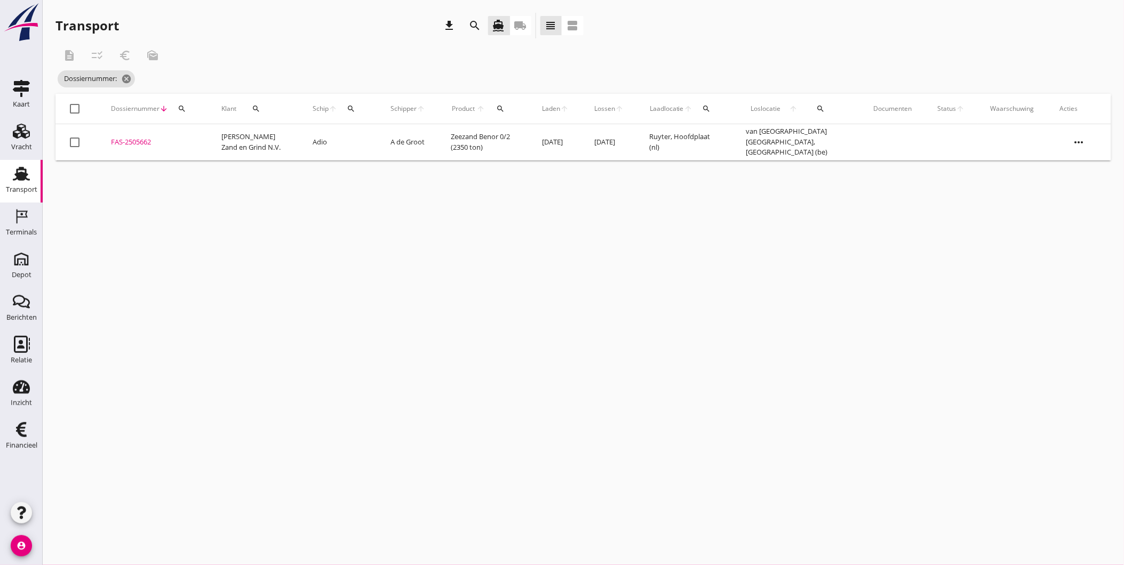
click at [726, 392] on div "cancel You are impersonating another user. Transport download search directions…" at bounding box center [583, 282] width 1081 height 565
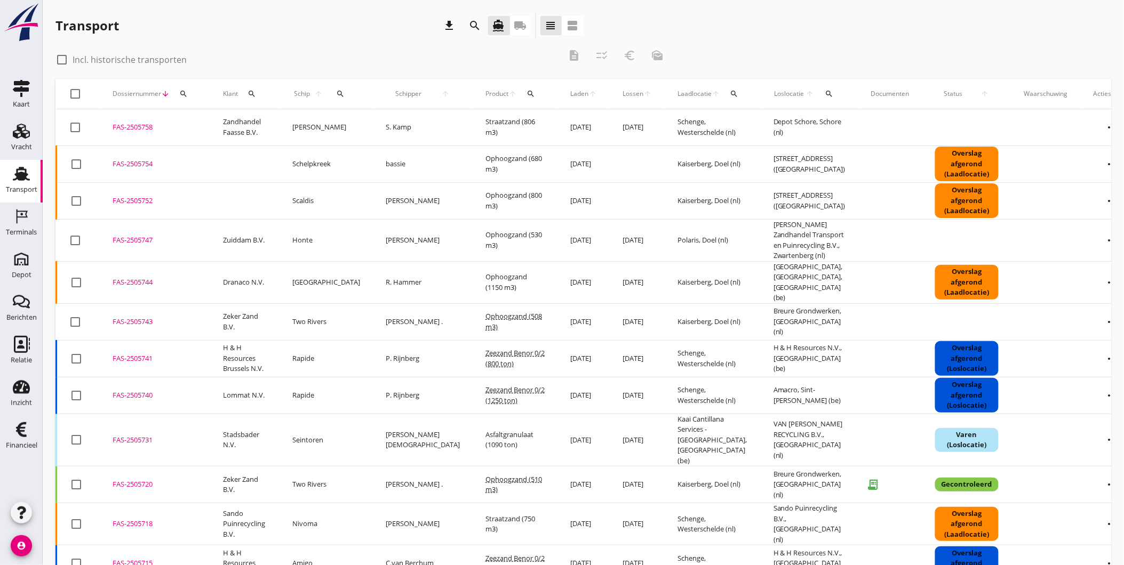
click at [179, 91] on icon "search" at bounding box center [183, 94] width 9 height 9
click at [230, 118] on input "Zoeken op dossiernummer..." at bounding box center [233, 124] width 111 height 17
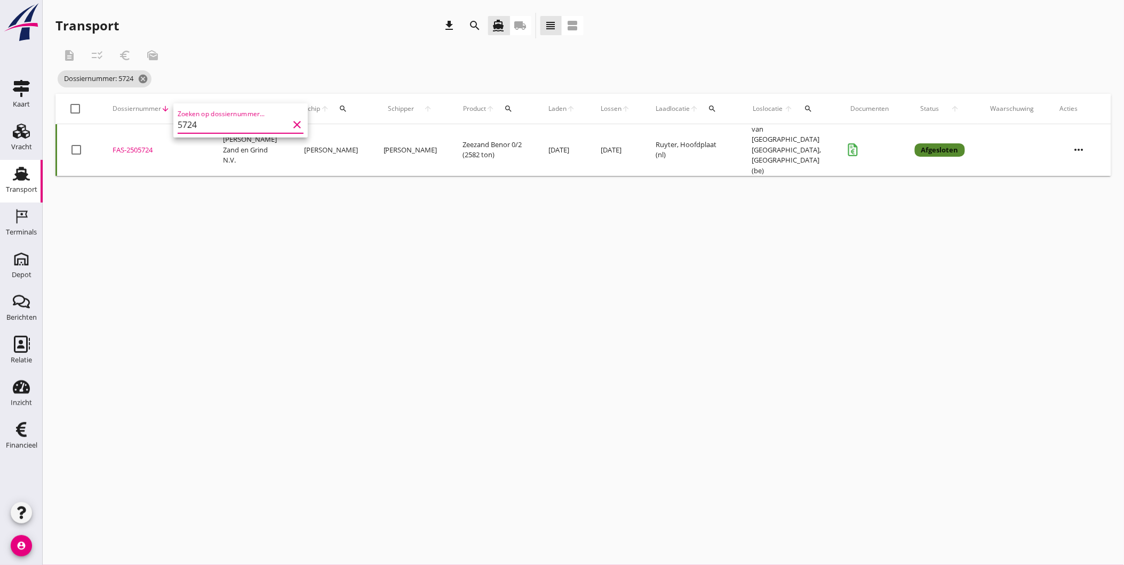
type input "5724"
click at [138, 145] on div "FAS-2505724" at bounding box center [155, 150] width 85 height 11
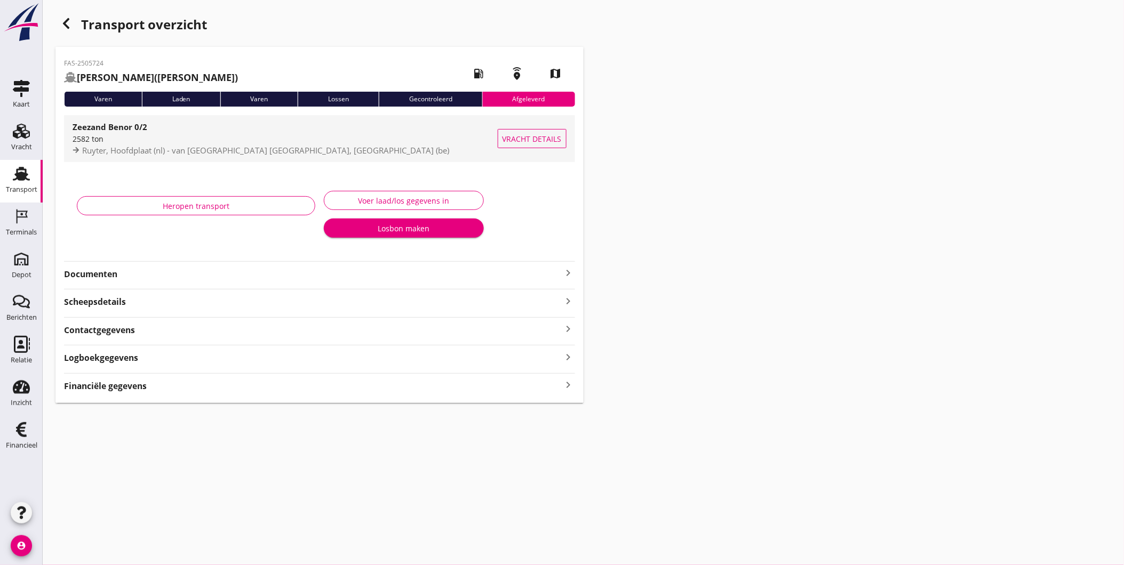
click at [145, 142] on div "2582 ton" at bounding box center [285, 138] width 425 height 11
